Goal: Task Accomplishment & Management: Use online tool/utility

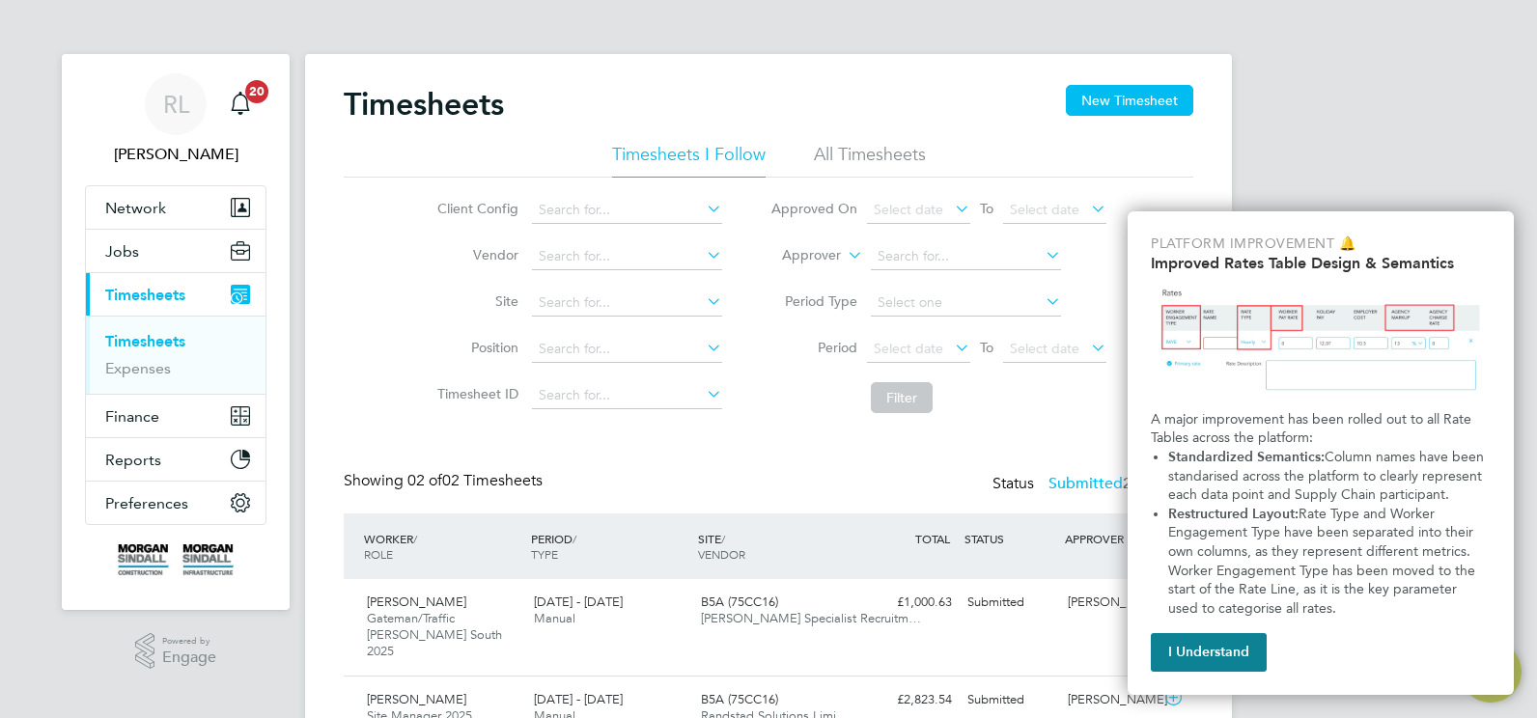
scroll to position [76, 0]
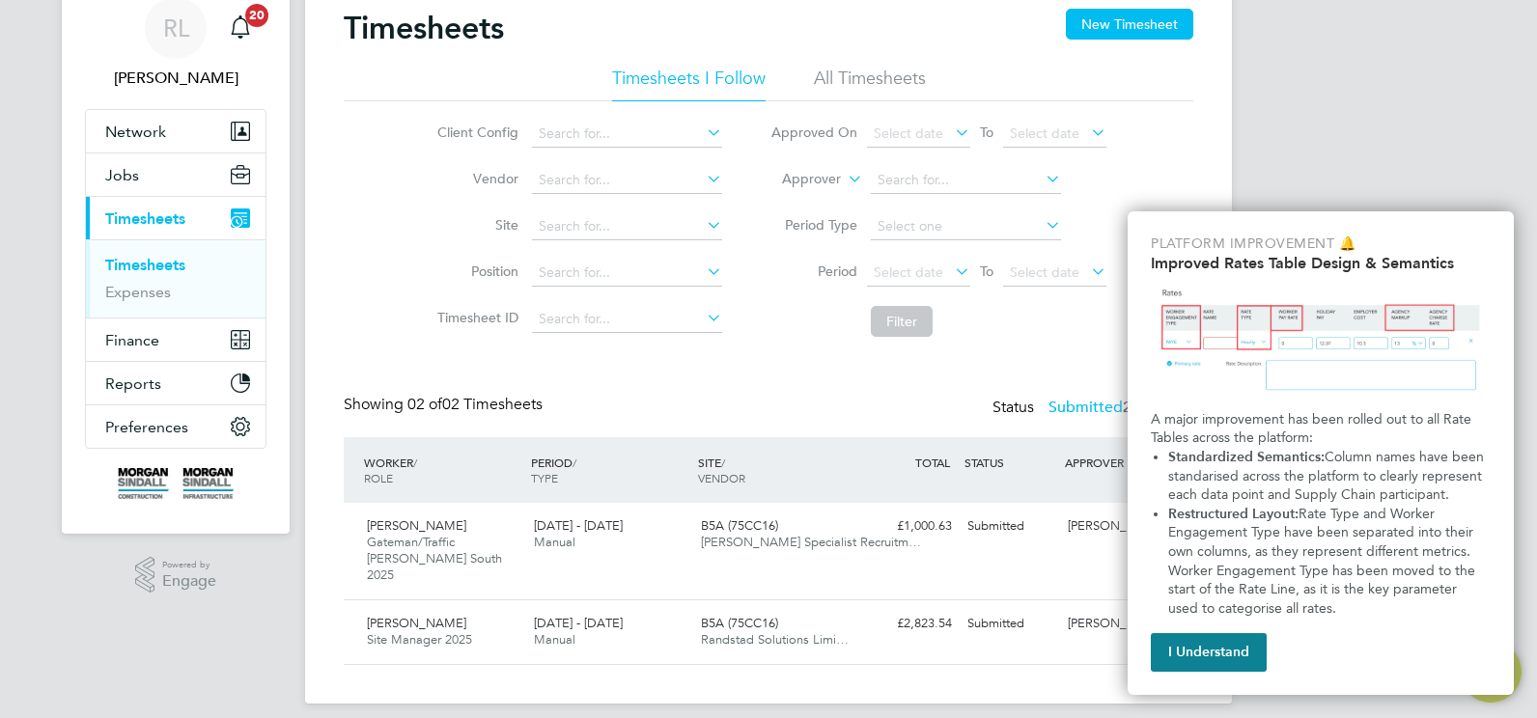
click at [1224, 660] on button "I Understand" at bounding box center [1209, 652] width 116 height 39
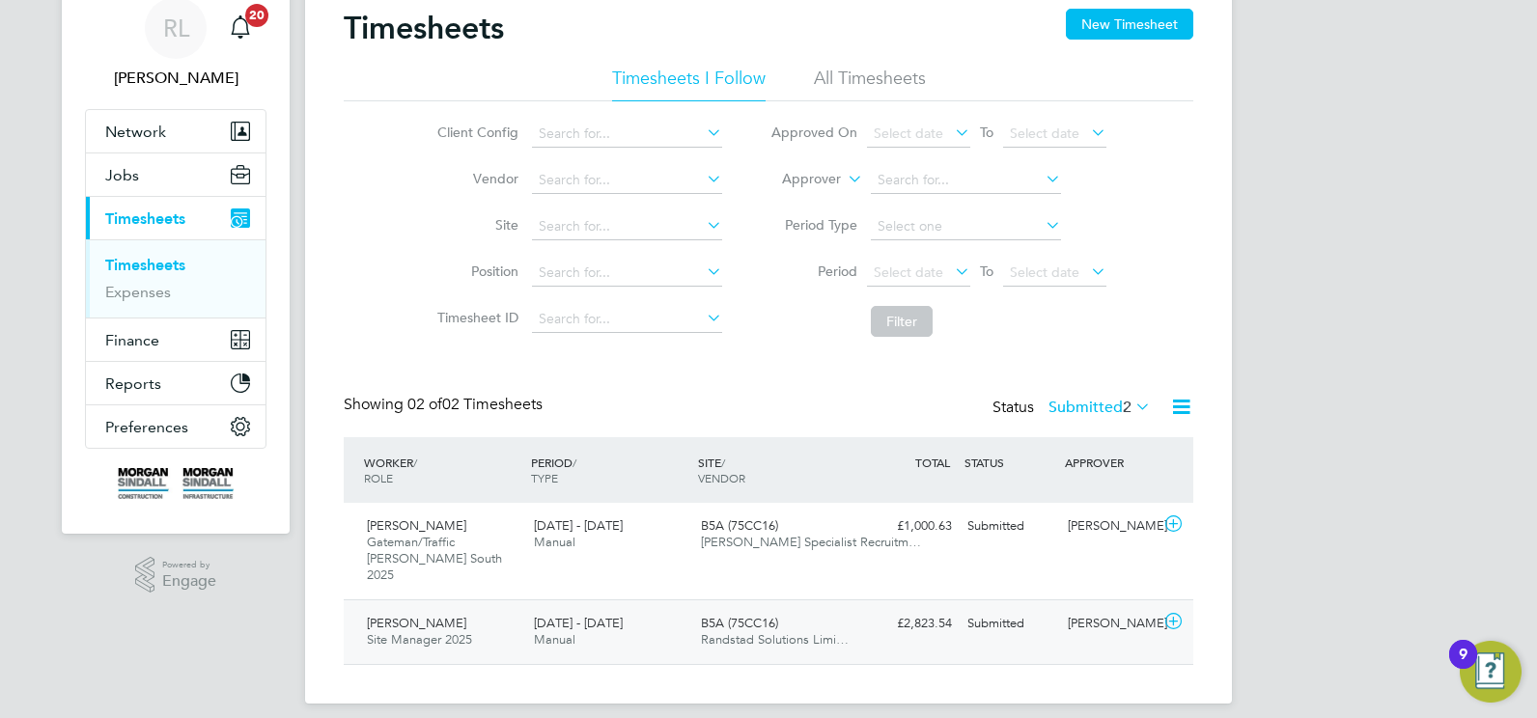
click at [565, 632] on span "Manual" at bounding box center [555, 640] width 42 height 16
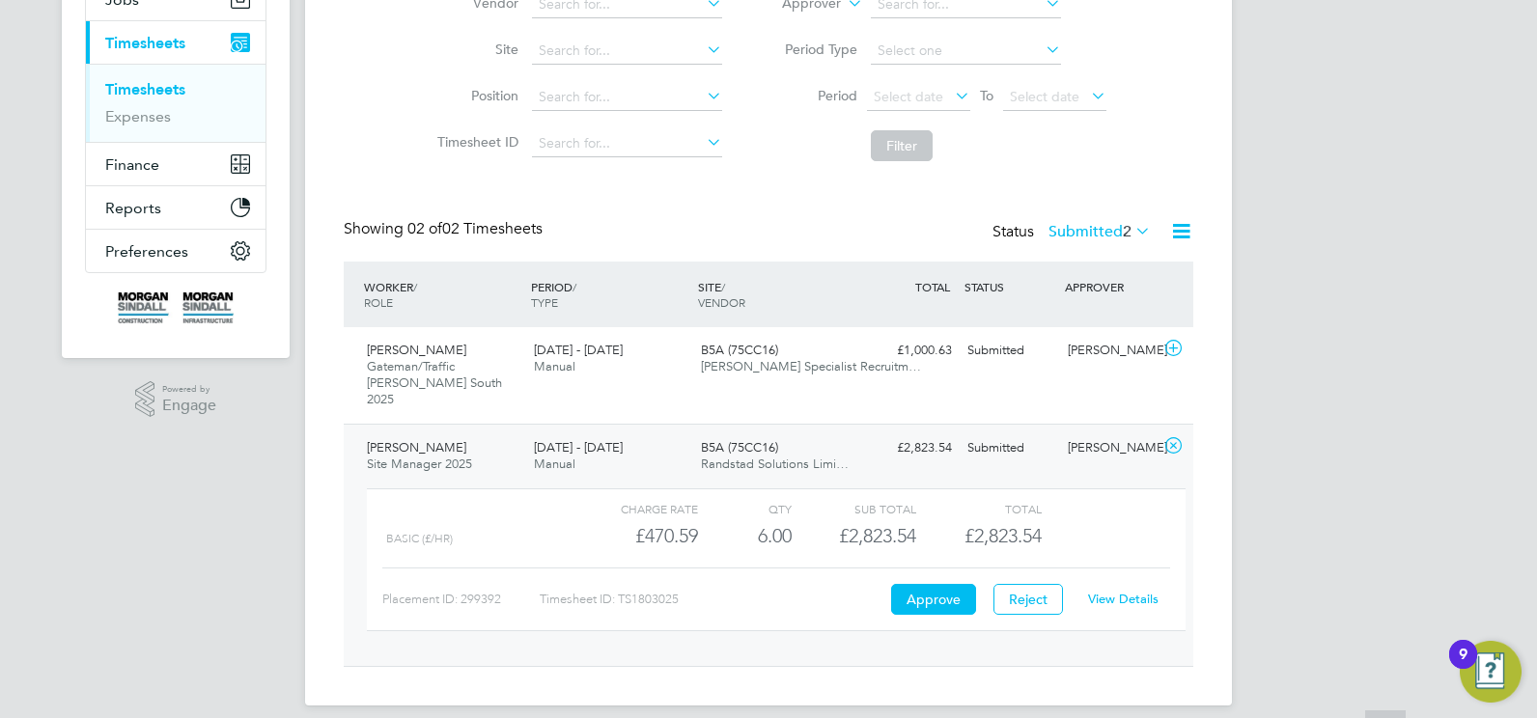
scroll to position [254, 0]
click at [1119, 589] on link "View Details" at bounding box center [1123, 597] width 70 height 16
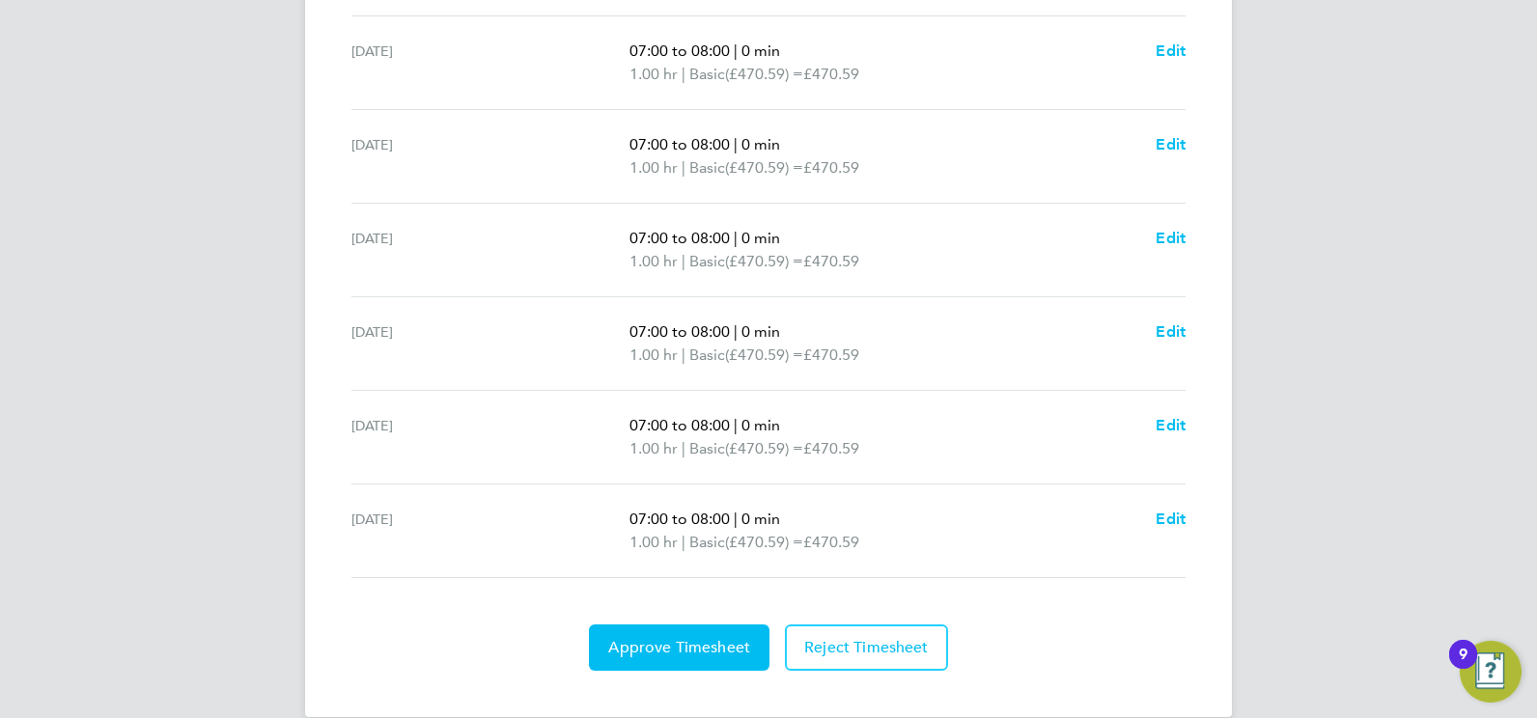
scroll to position [700, 0]
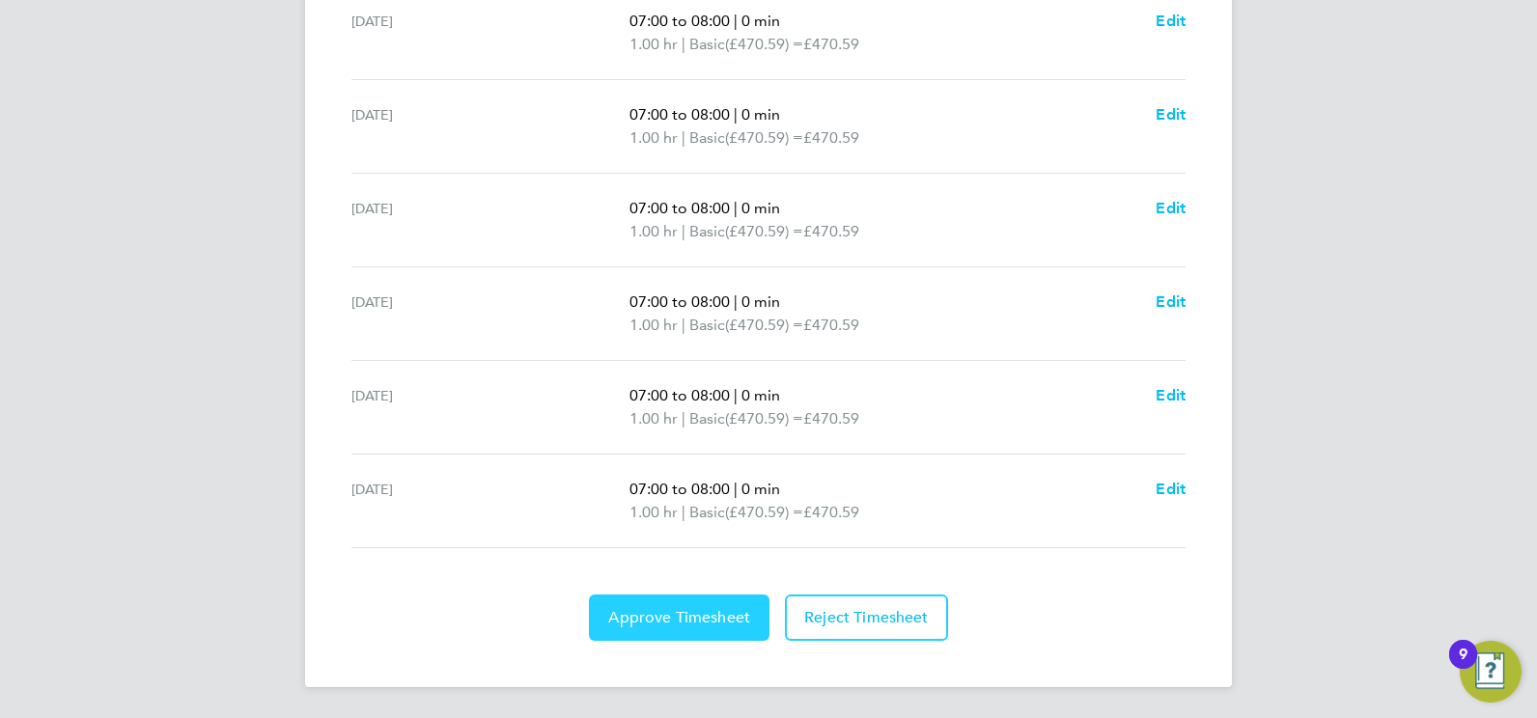
click at [671, 625] on span "Approve Timesheet" at bounding box center [679, 617] width 142 height 19
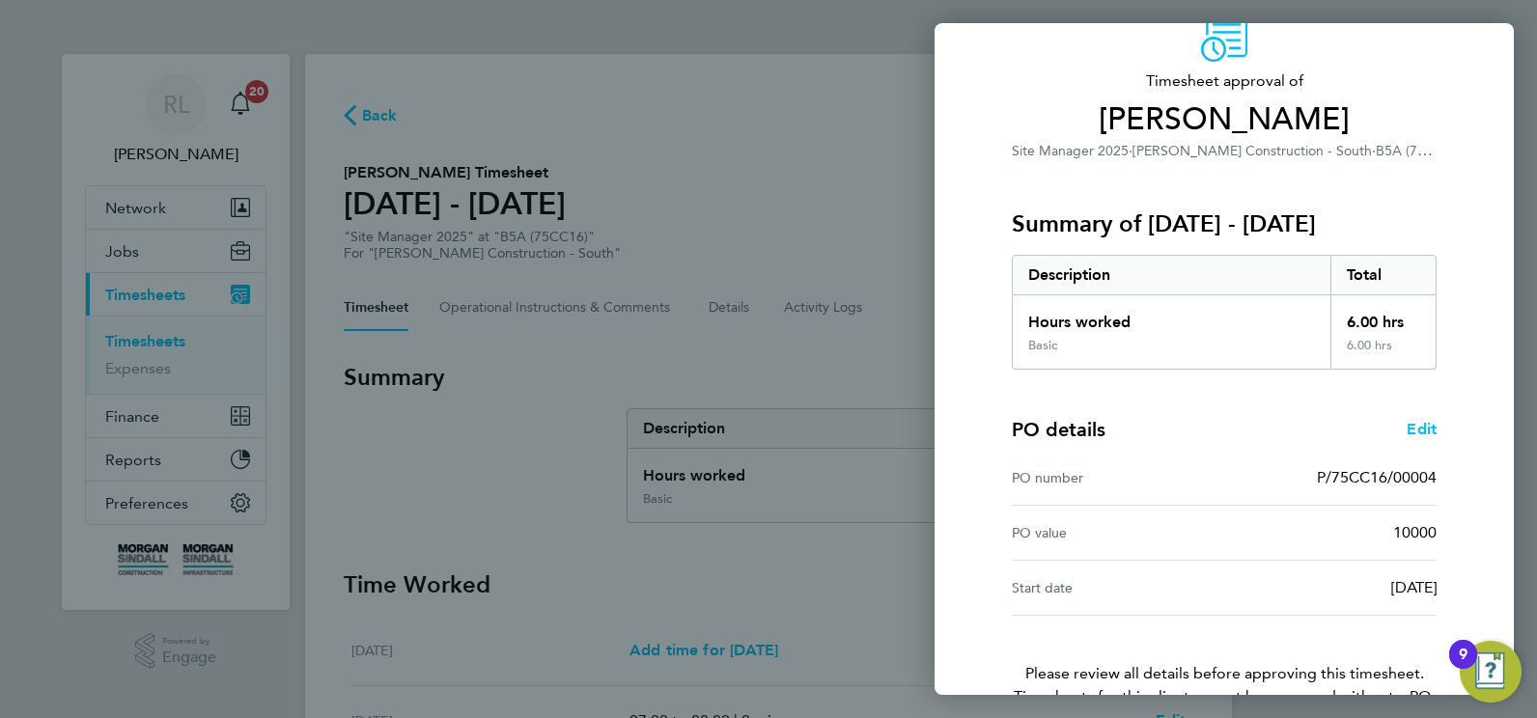
scroll to position [207, 0]
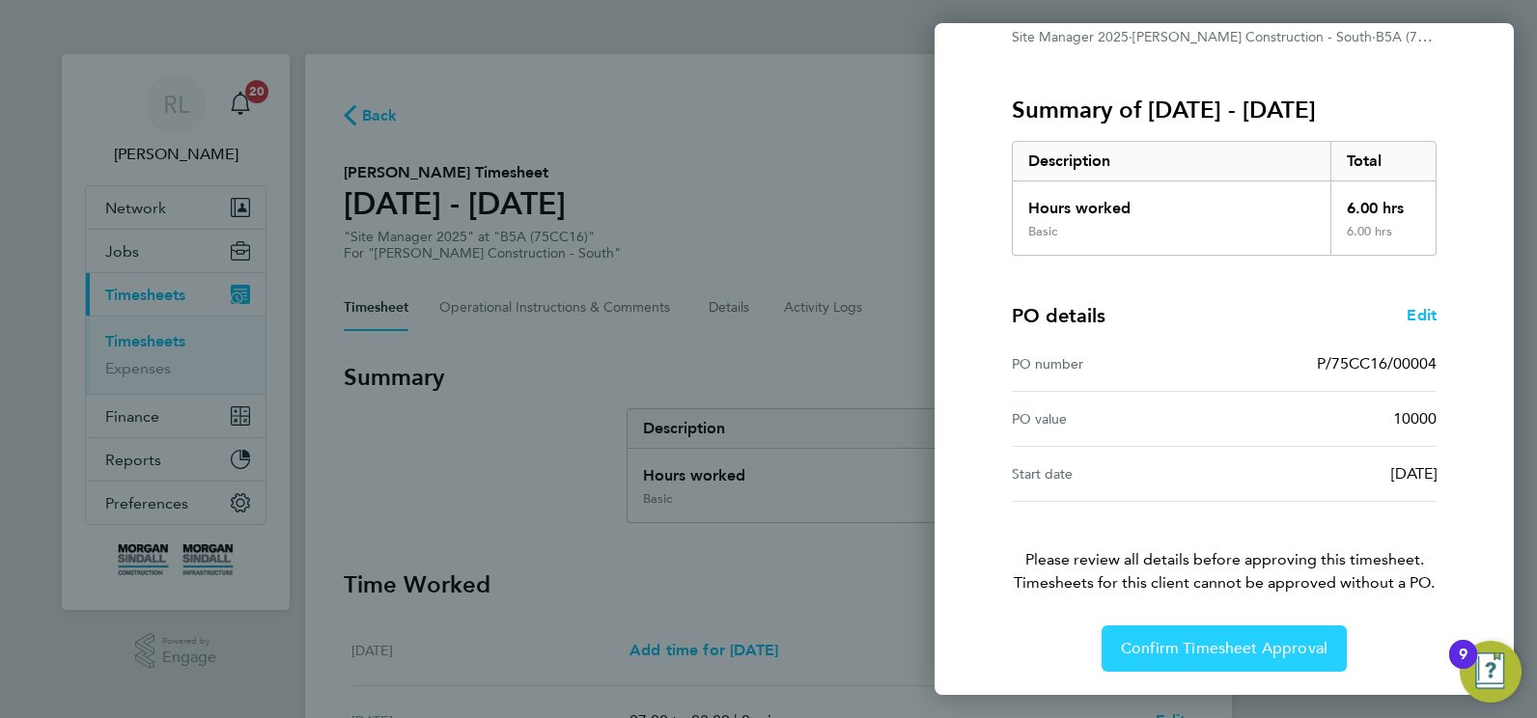
click at [1209, 647] on span "Confirm Timesheet Approval" at bounding box center [1224, 648] width 207 height 19
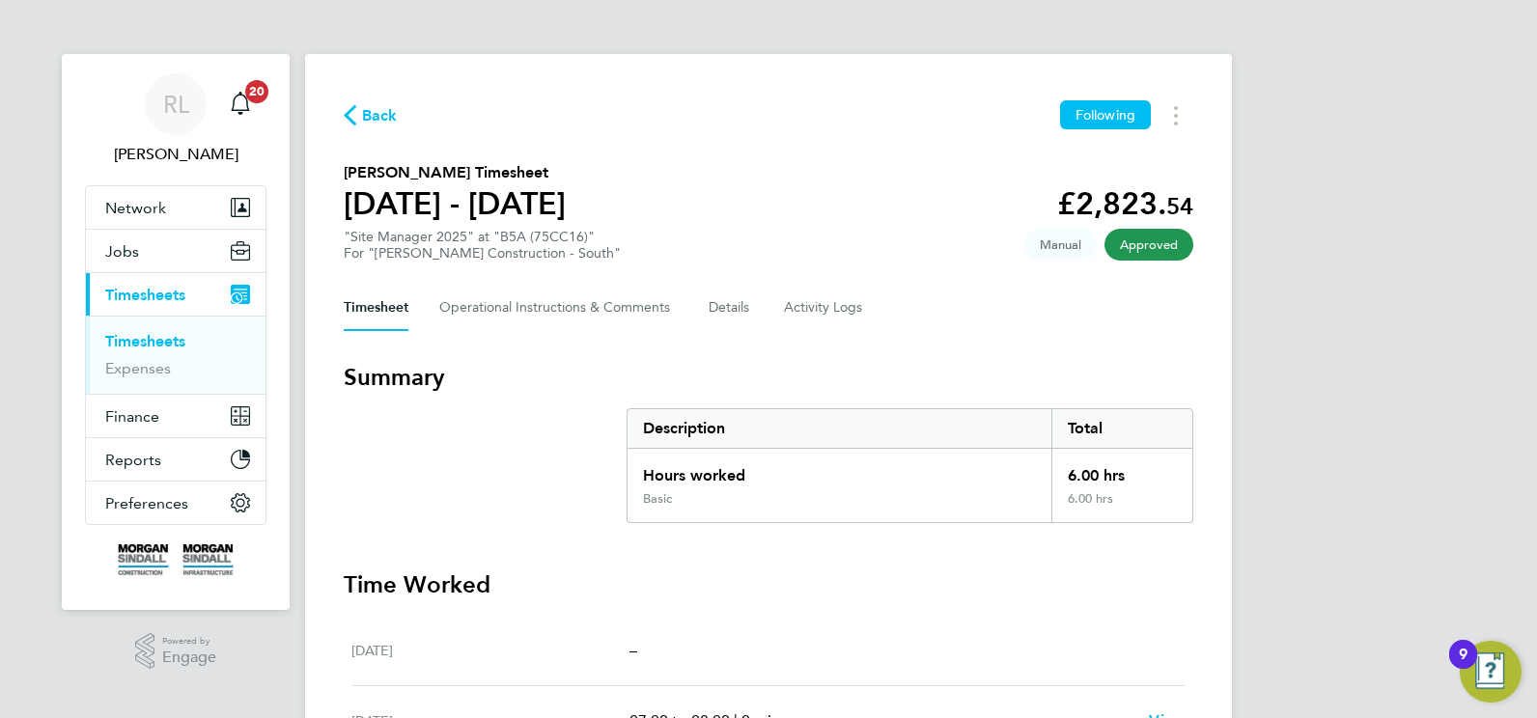
click at [370, 121] on span "Back" at bounding box center [380, 115] width 36 height 23
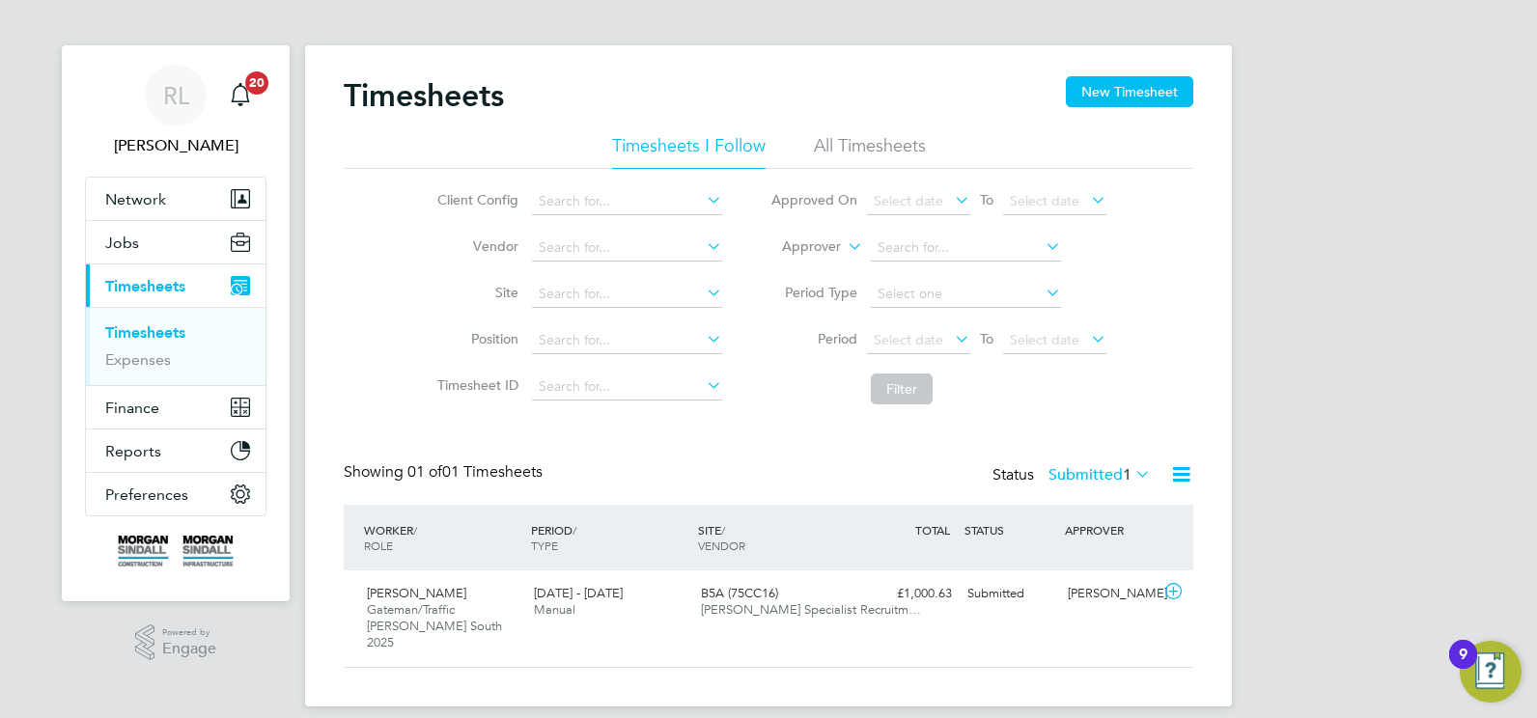
scroll to position [12, 0]
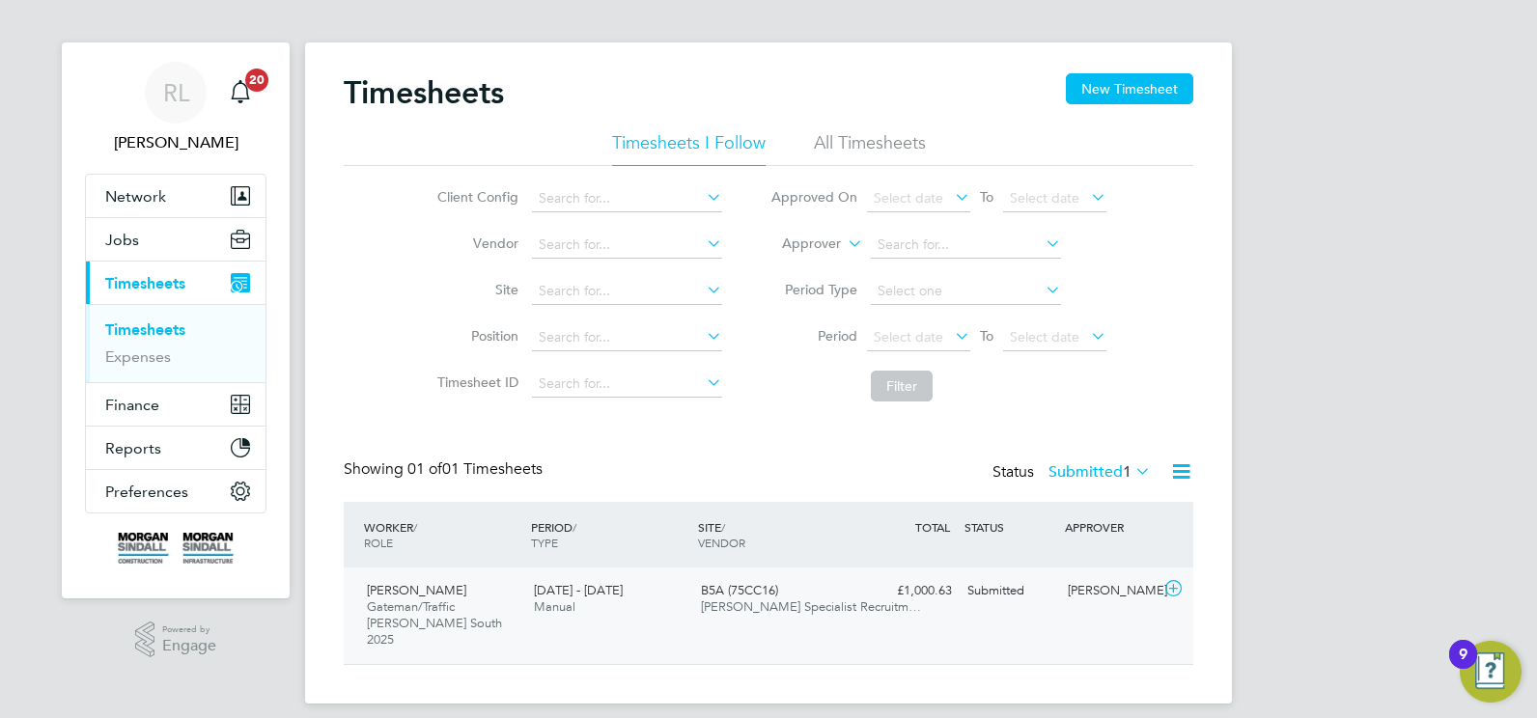
click at [559, 610] on span "Manual" at bounding box center [555, 607] width 42 height 16
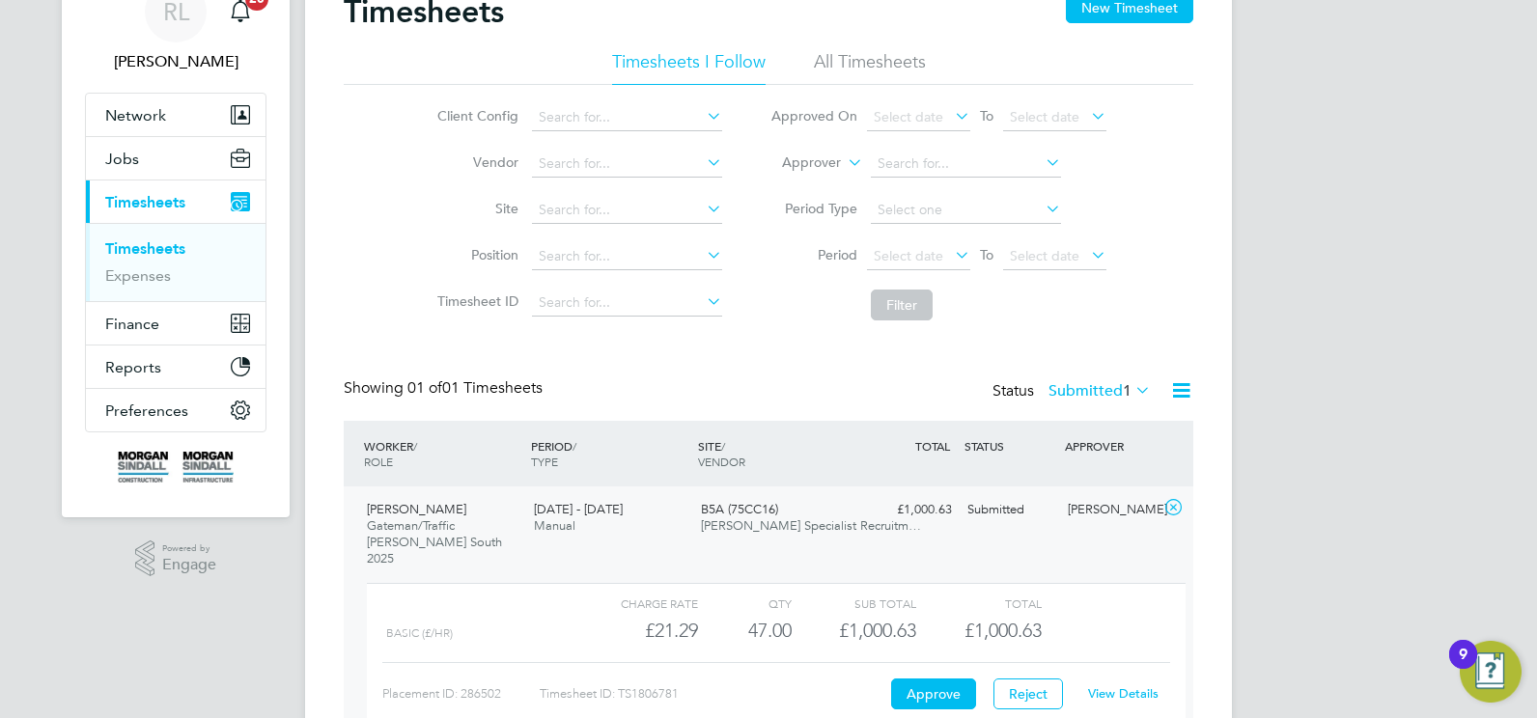
scroll to position [189, 0]
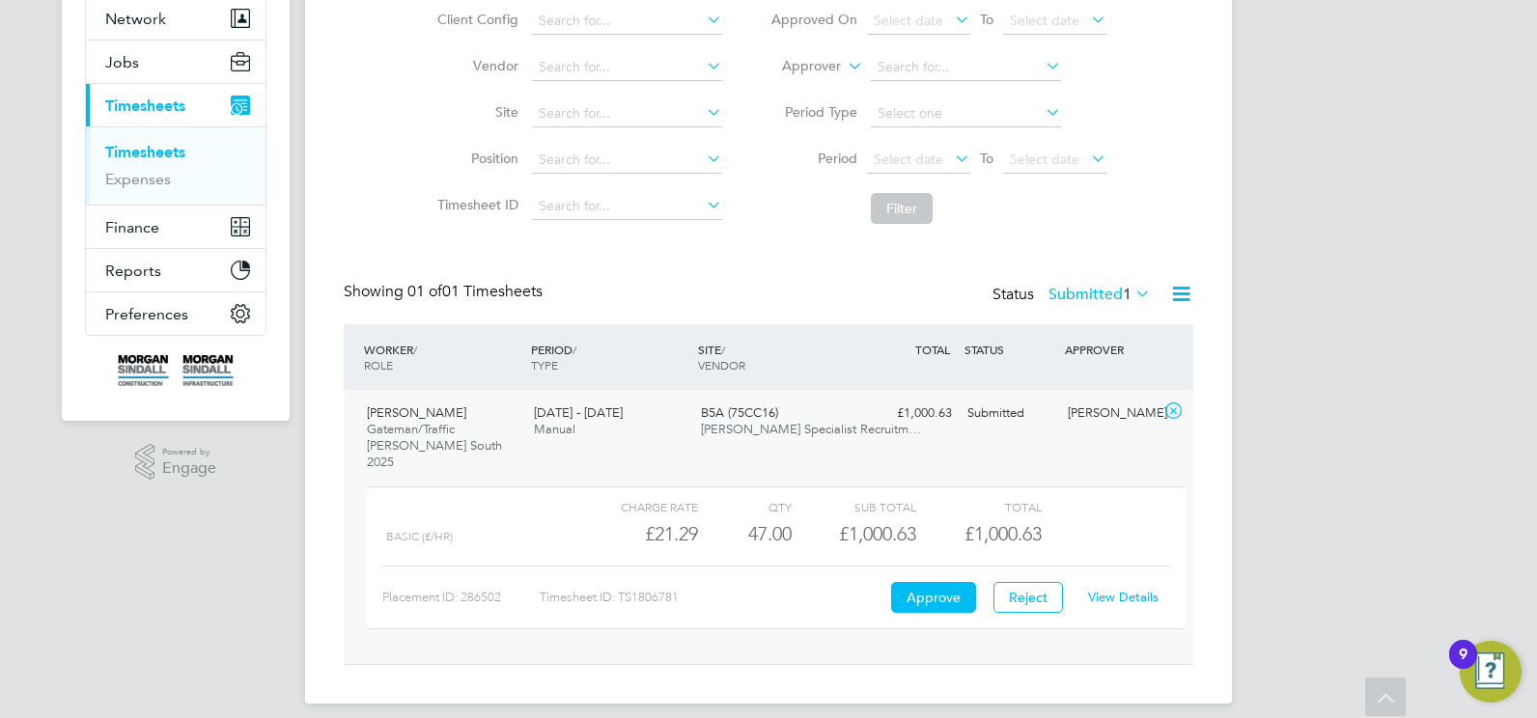
click at [1127, 589] on link "View Details" at bounding box center [1123, 597] width 70 height 16
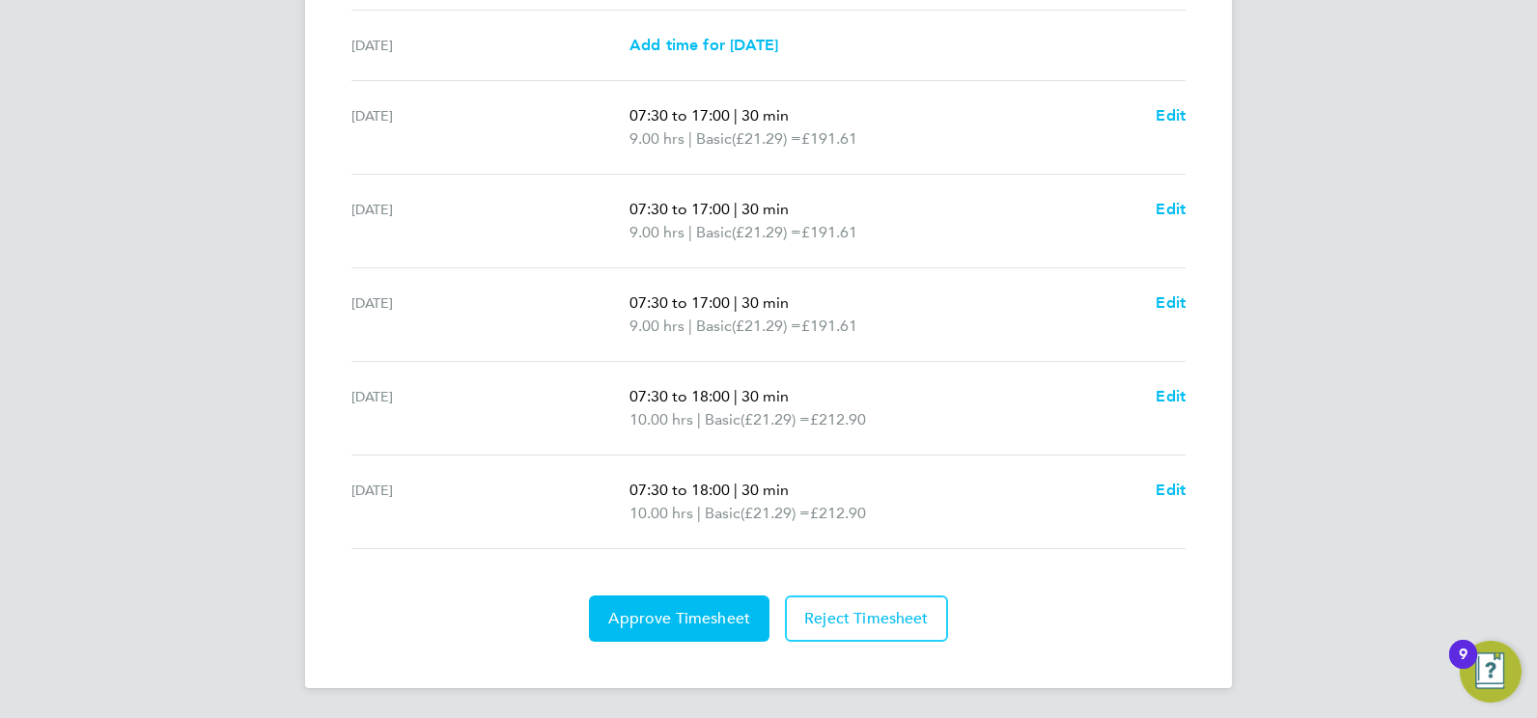
scroll to position [677, 0]
click at [702, 609] on span "Approve Timesheet" at bounding box center [679, 617] width 142 height 19
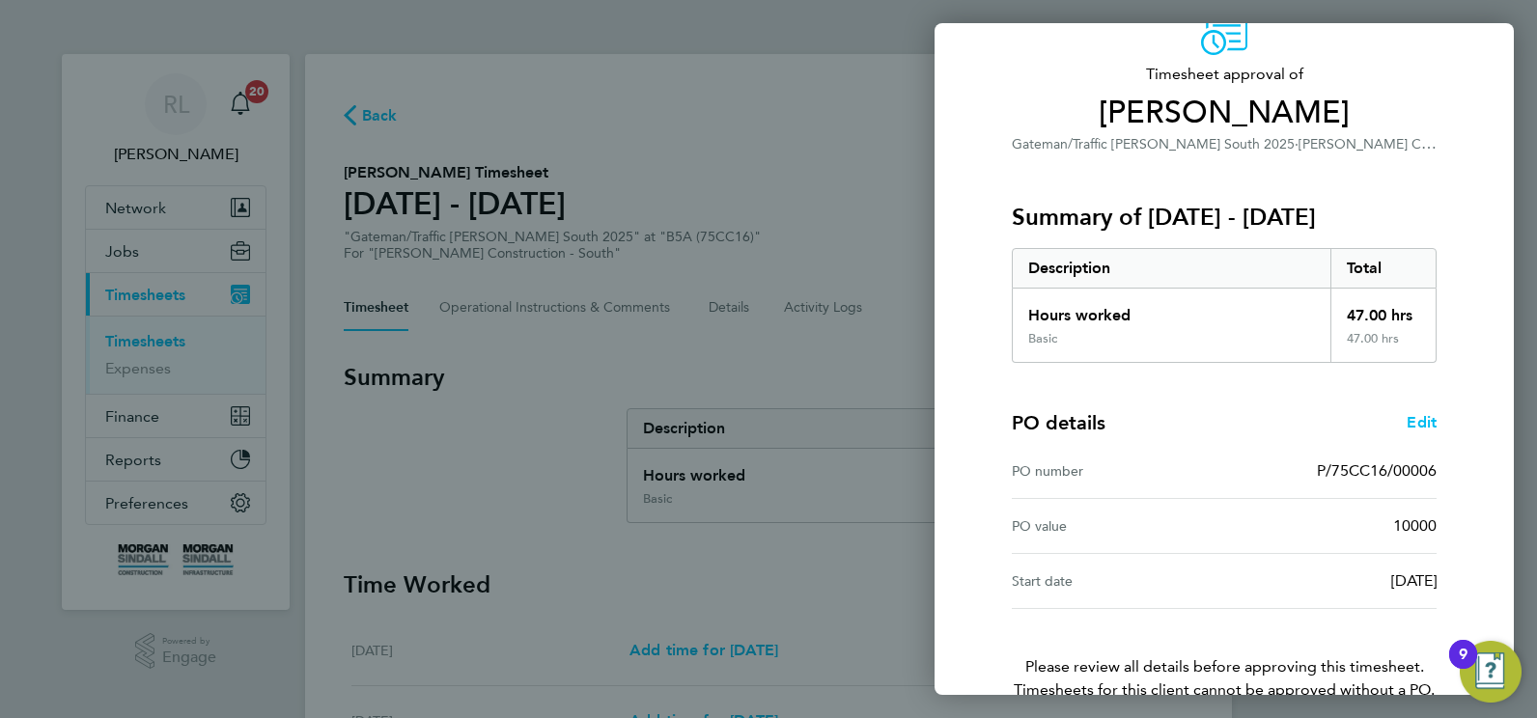
scroll to position [207, 0]
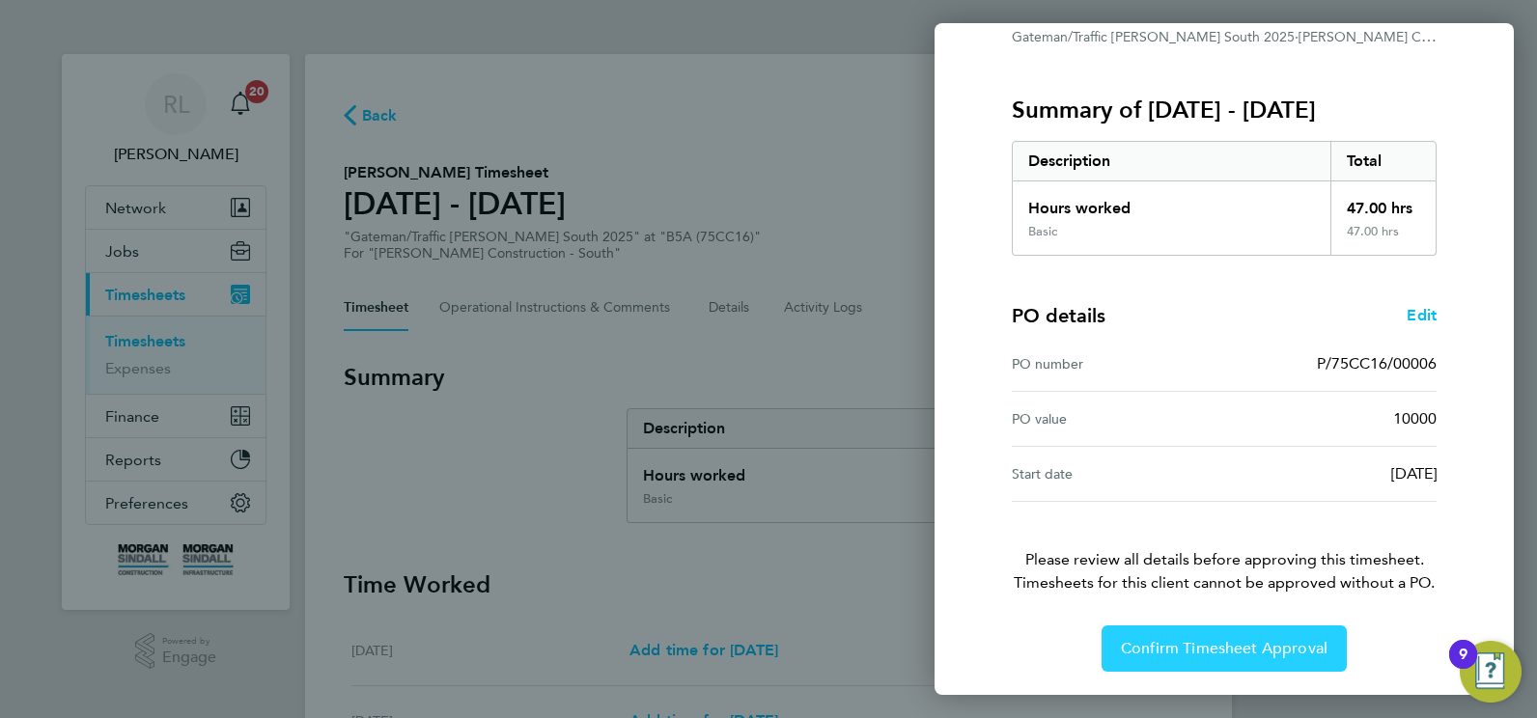
click at [1177, 643] on span "Confirm Timesheet Approval" at bounding box center [1224, 648] width 207 height 19
